Goal: Transaction & Acquisition: Purchase product/service

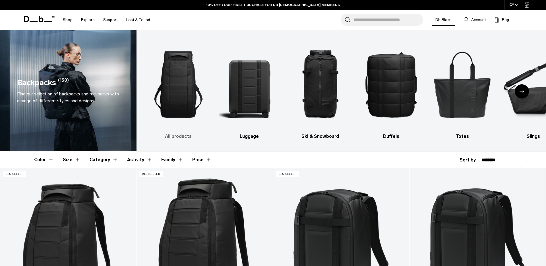
click at [186, 138] on h3 "All products" at bounding box center [178, 136] width 61 height 7
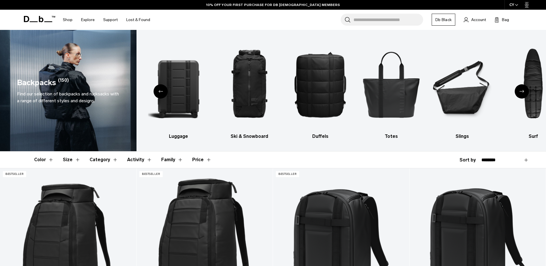
click at [156, 94] on div "Previous slide" at bounding box center [161, 91] width 14 height 14
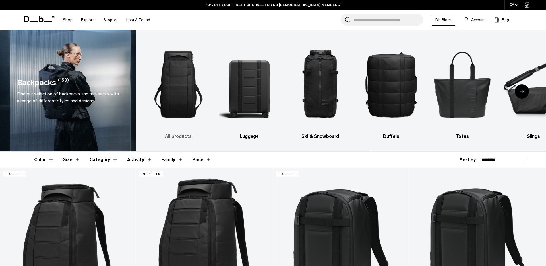
click at [186, 80] on img "1 / 10" at bounding box center [178, 84] width 61 height 92
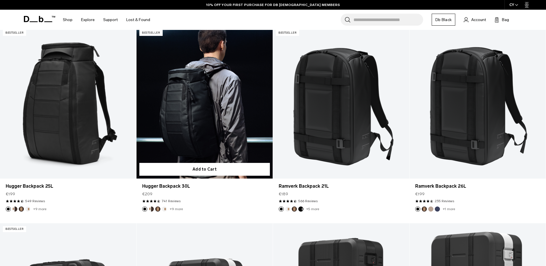
scroll to position [141, 0]
click at [183, 89] on link "Hugger Backpack 30L" at bounding box center [204, 102] width 136 height 151
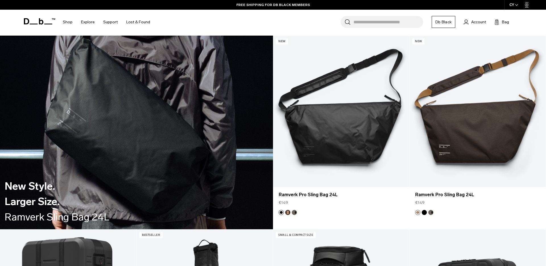
scroll to position [1319, 0]
